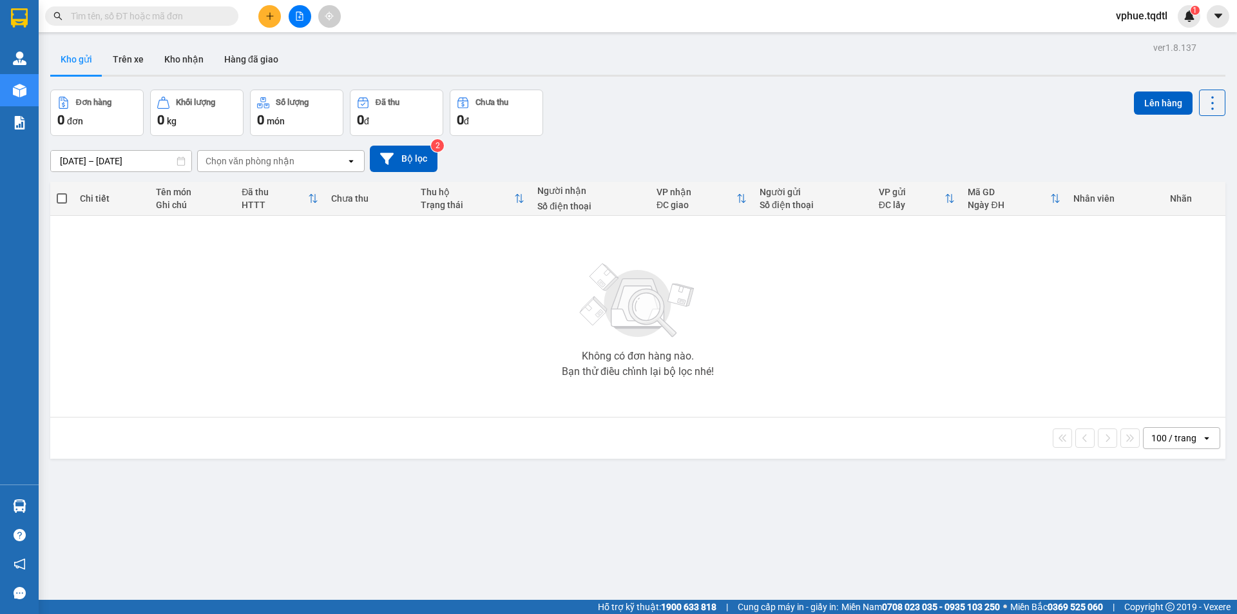
click at [533, 397] on div "Không có đơn hàng nào. Bạn thử điều chỉnh lại bộ lọc nhé!" at bounding box center [638, 316] width 1162 height 193
click at [305, 8] on button at bounding box center [300, 16] width 23 height 23
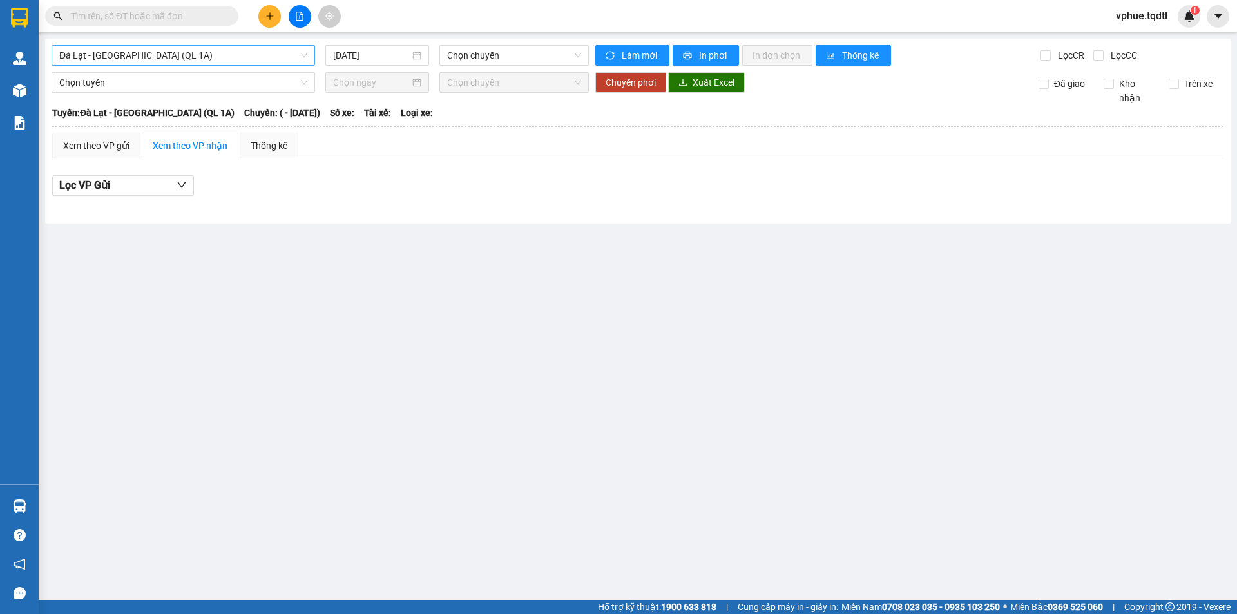
click at [166, 53] on span "Đà Lạt - [GEOGRAPHIC_DATA] (QL 1A)" at bounding box center [183, 55] width 248 height 19
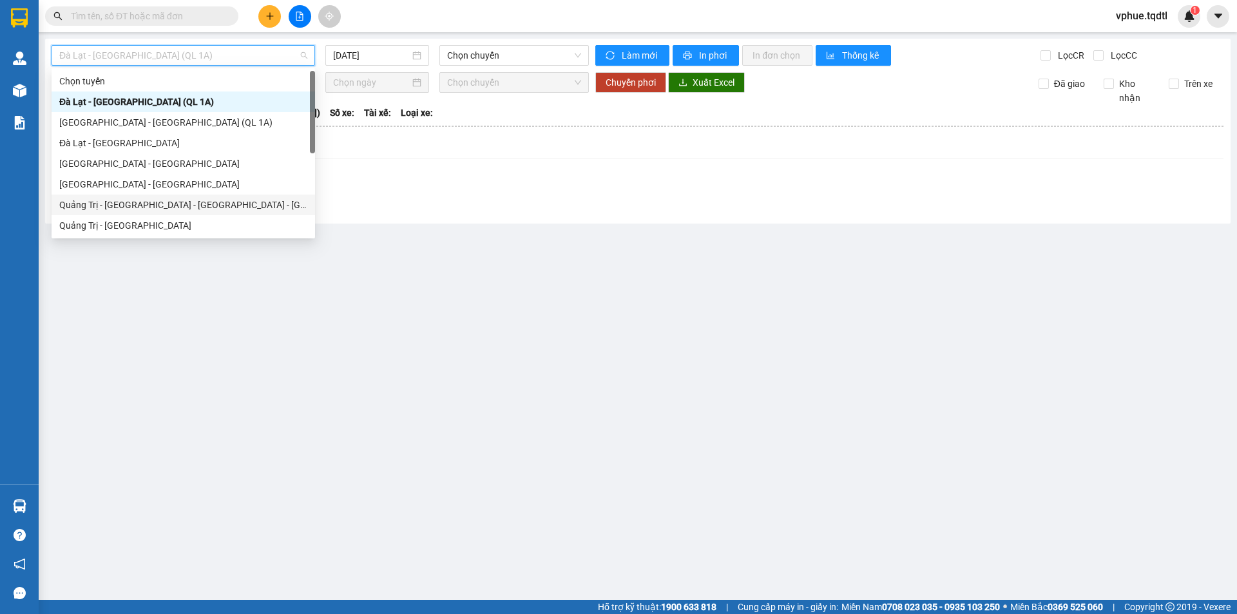
click at [180, 202] on div "Quảng Trị - [GEOGRAPHIC_DATA] - [GEOGRAPHIC_DATA] - [GEOGRAPHIC_DATA]" at bounding box center [183, 205] width 248 height 14
type input "[DATE]"
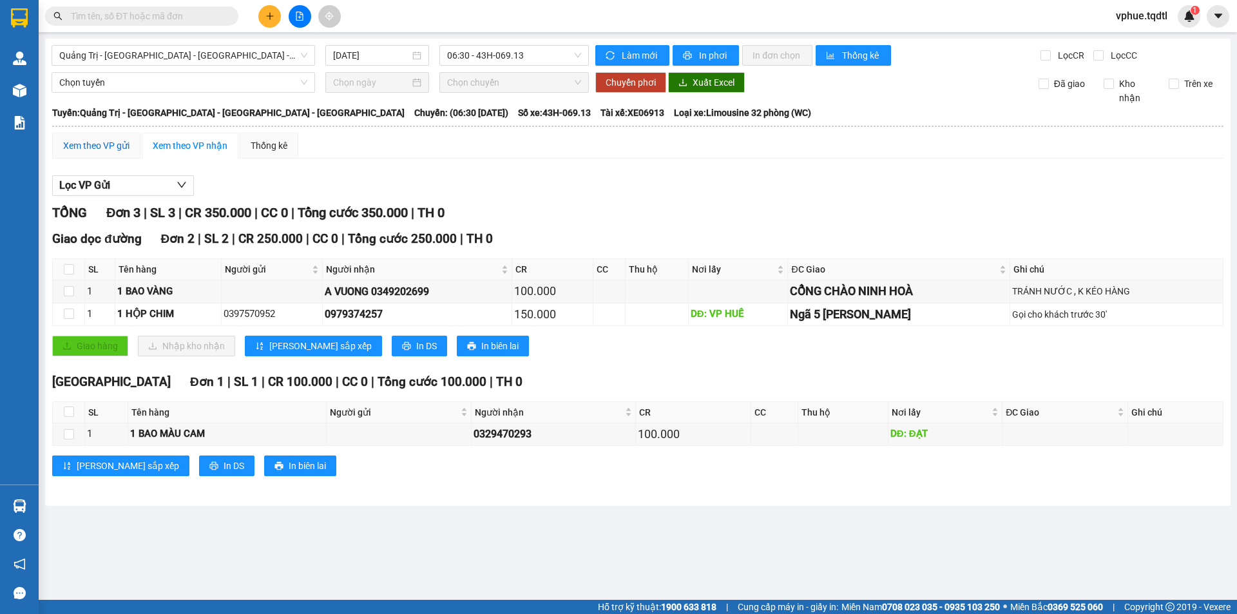
click at [115, 146] on div "Xem theo VP gửi" at bounding box center [96, 145] width 66 height 14
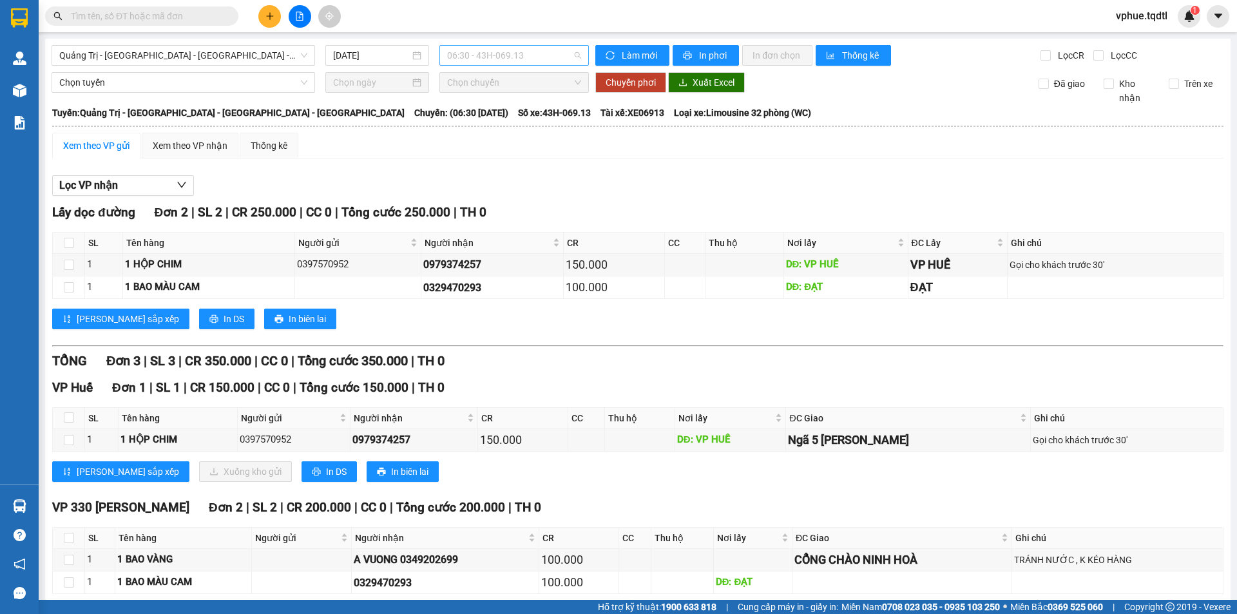
click at [516, 50] on span "06:30 - 43H-069.13" at bounding box center [514, 55] width 134 height 19
click at [510, 140] on div "14:06 - 43H-060.14" at bounding box center [494, 143] width 100 height 14
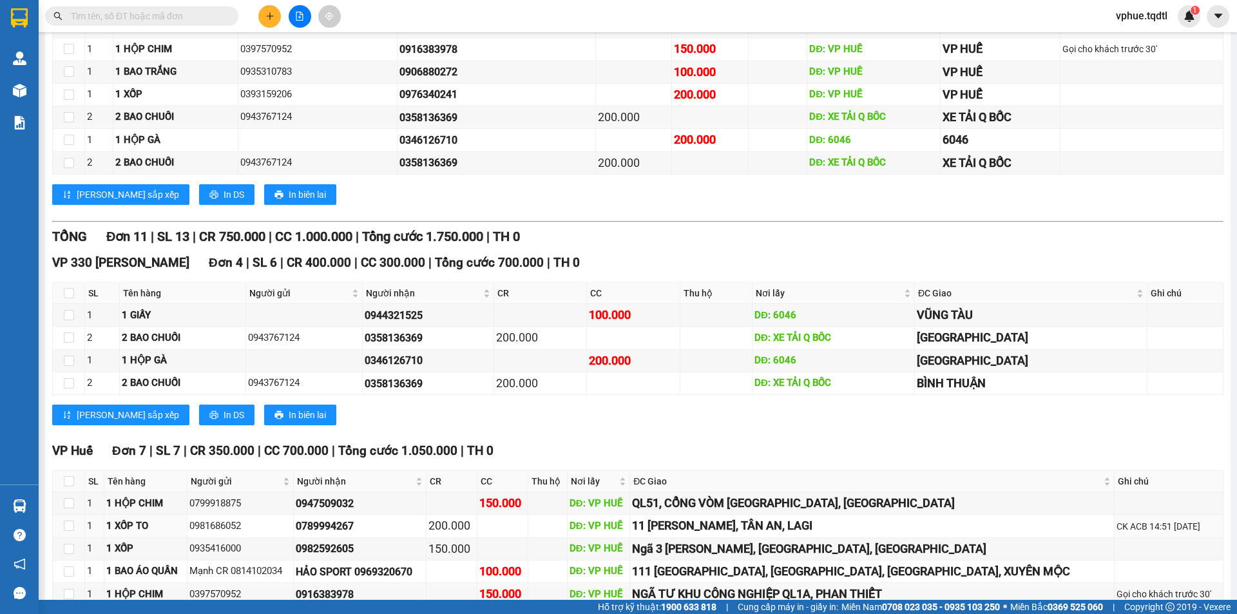
scroll to position [447, 0]
